Goal: Task Accomplishment & Management: Manage account settings

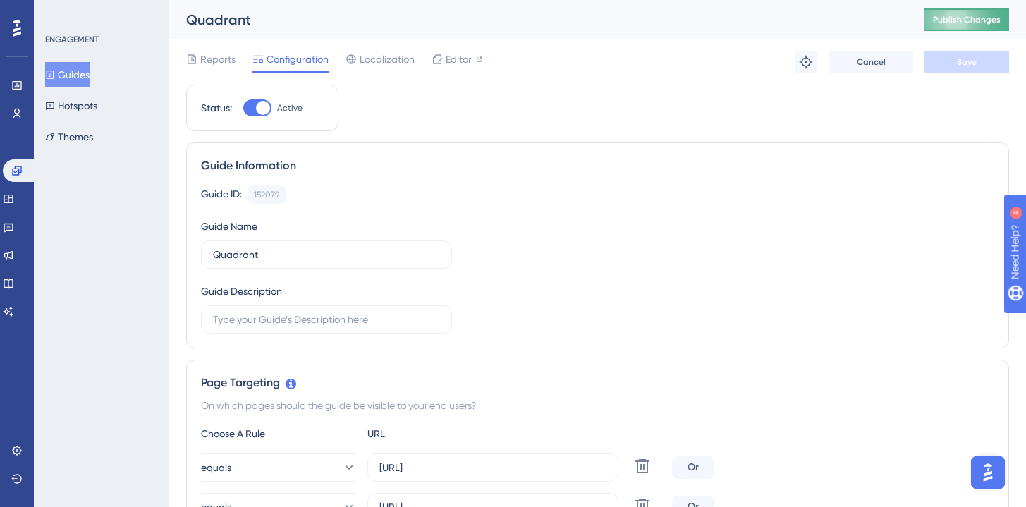
click at [963, 12] on button "Publish Changes" at bounding box center [966, 19] width 85 height 23
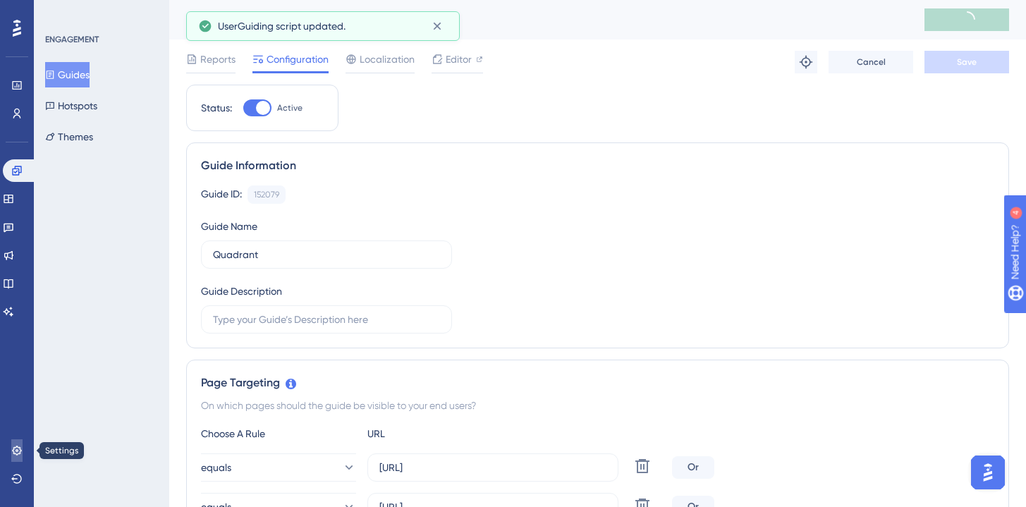
click at [16, 456] on link at bounding box center [16, 450] width 11 height 23
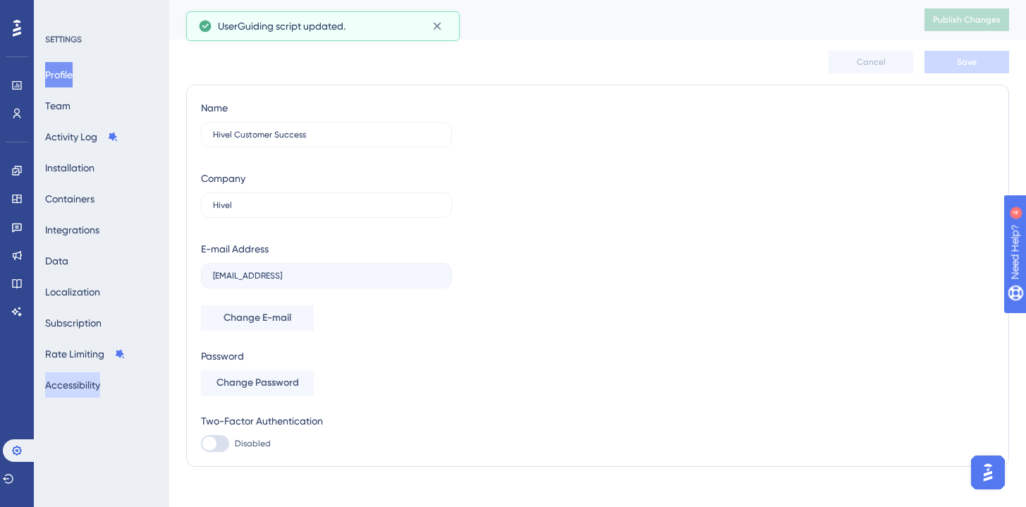
click at [93, 386] on button "Accessibility" at bounding box center [72, 384] width 55 height 25
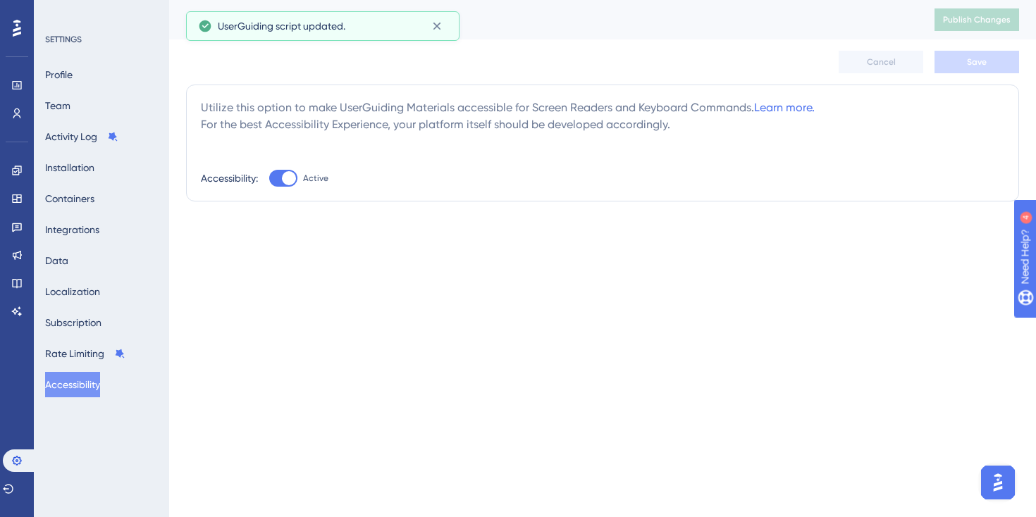
click at [282, 175] on div at bounding box center [283, 178] width 28 height 17
click at [269, 178] on input "Active" at bounding box center [269, 178] width 1 height 1
checkbox input "false"
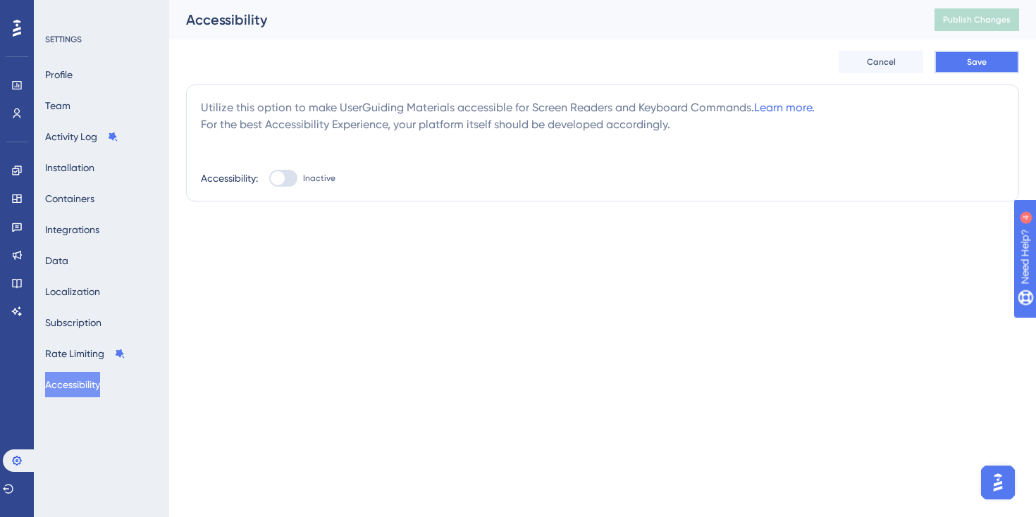
click at [974, 55] on button "Save" at bounding box center [977, 62] width 85 height 23
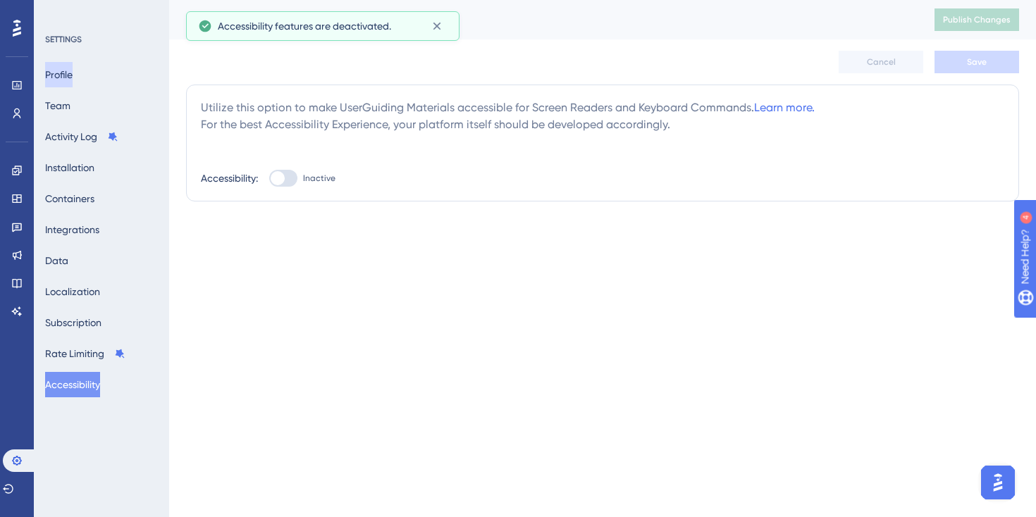
click at [73, 75] on button "Profile" at bounding box center [58, 74] width 27 height 25
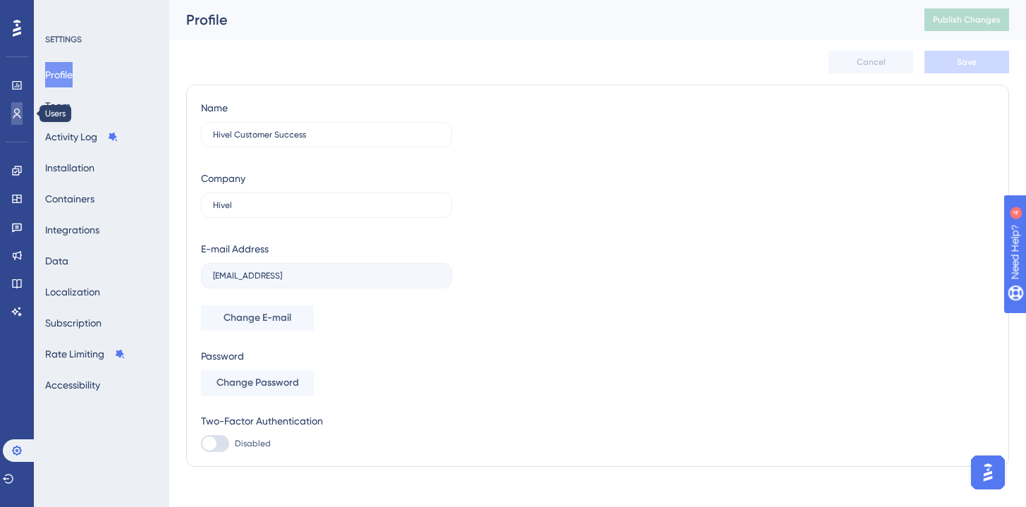
click at [23, 121] on link at bounding box center [16, 113] width 11 height 23
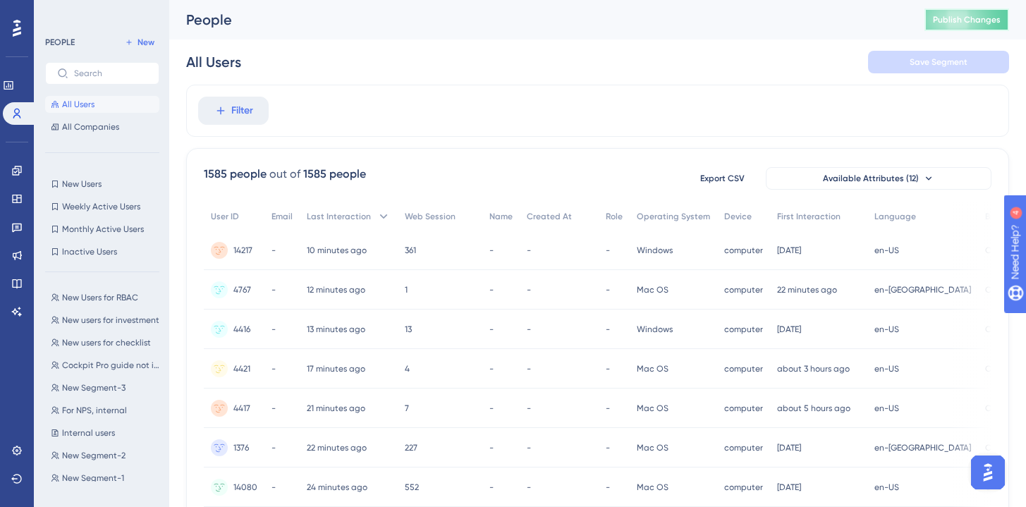
click at [964, 18] on span "Publish Changes" at bounding box center [967, 19] width 68 height 11
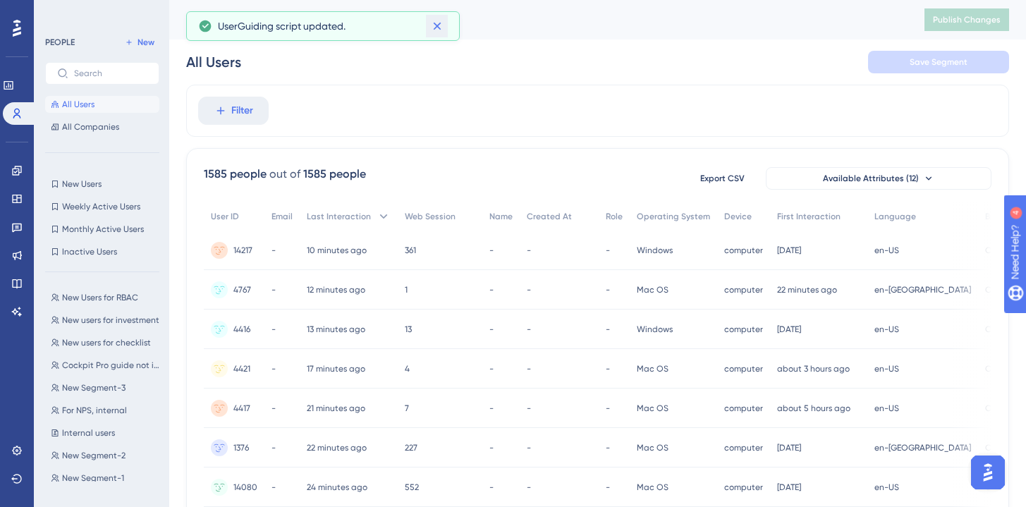
click at [441, 27] on icon at bounding box center [437, 26] width 14 height 14
